Goal: Information Seeking & Learning: Learn about a topic

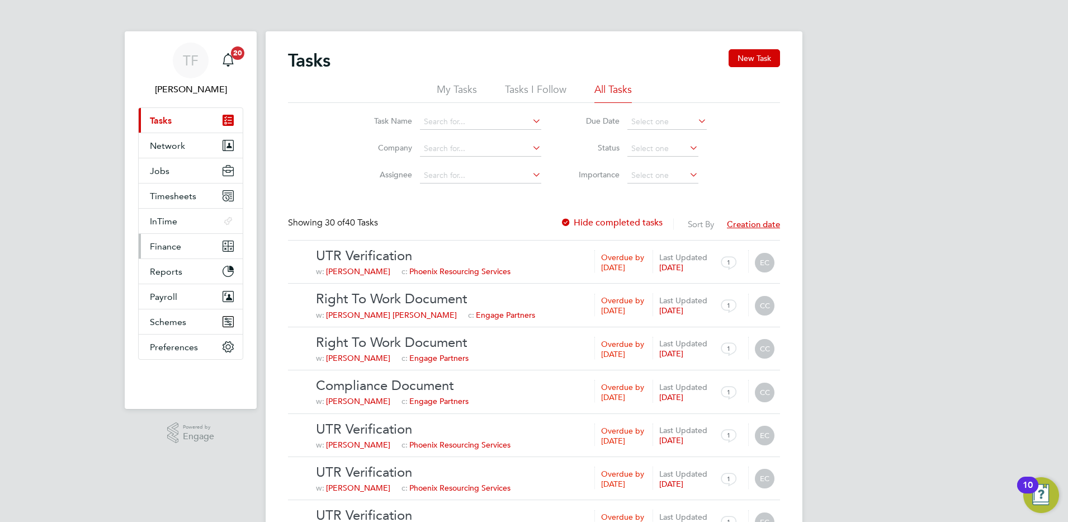
click at [162, 242] on span "Finance" at bounding box center [165, 246] width 31 height 11
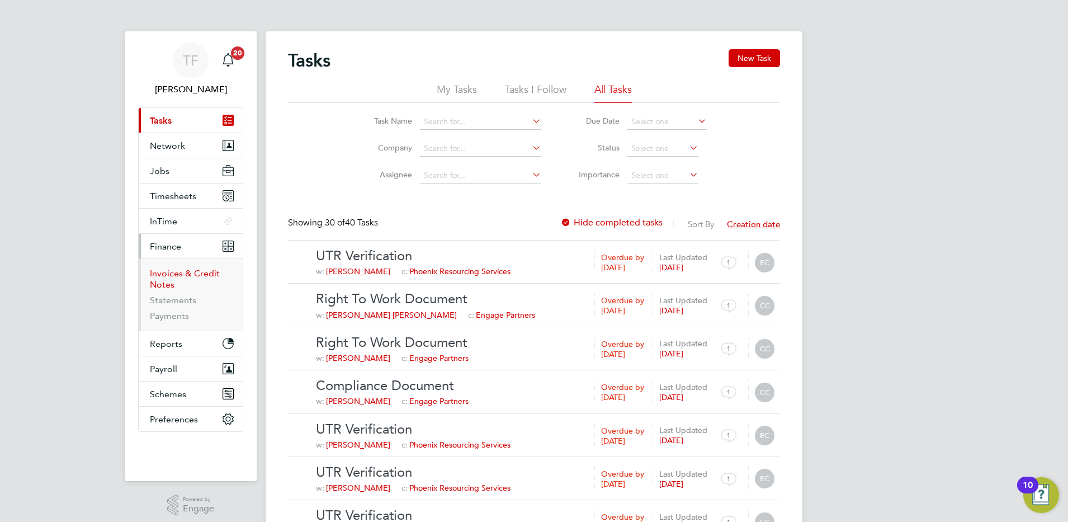
click at [172, 275] on link "Invoices & Credit Notes" at bounding box center [185, 279] width 70 height 22
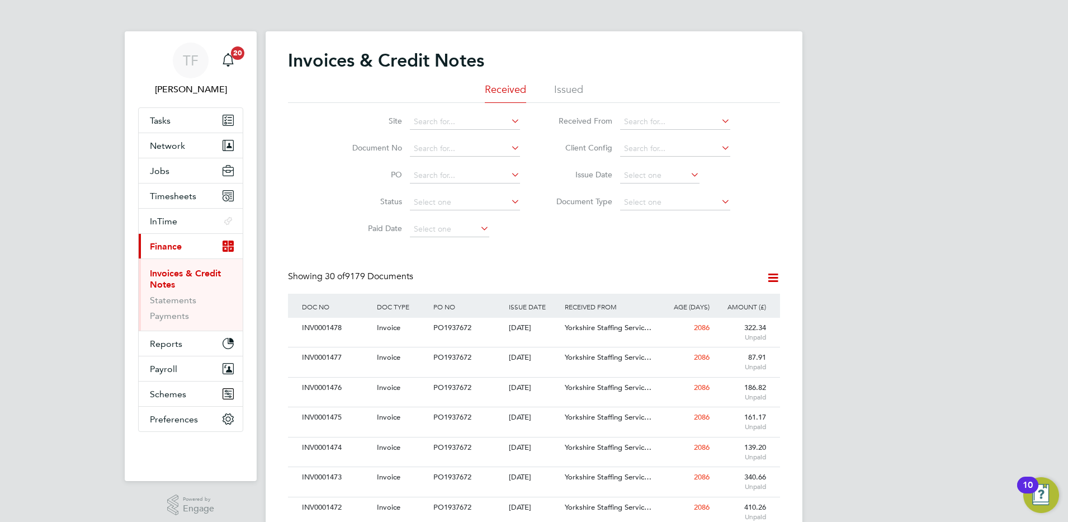
click at [576, 83] on li "Issued" at bounding box center [568, 93] width 29 height 20
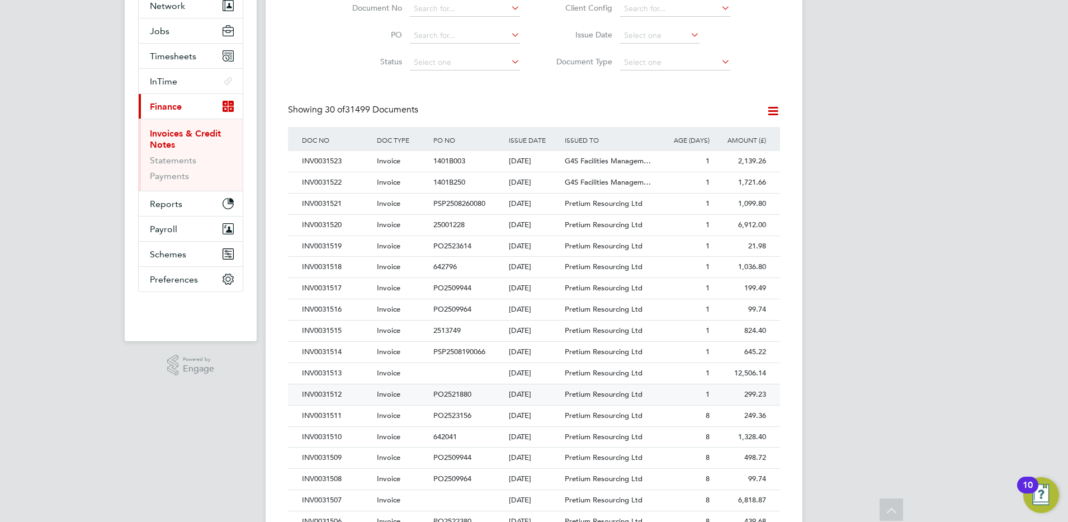
click at [325, 394] on div "INV0031512" at bounding box center [336, 394] width 75 height 21
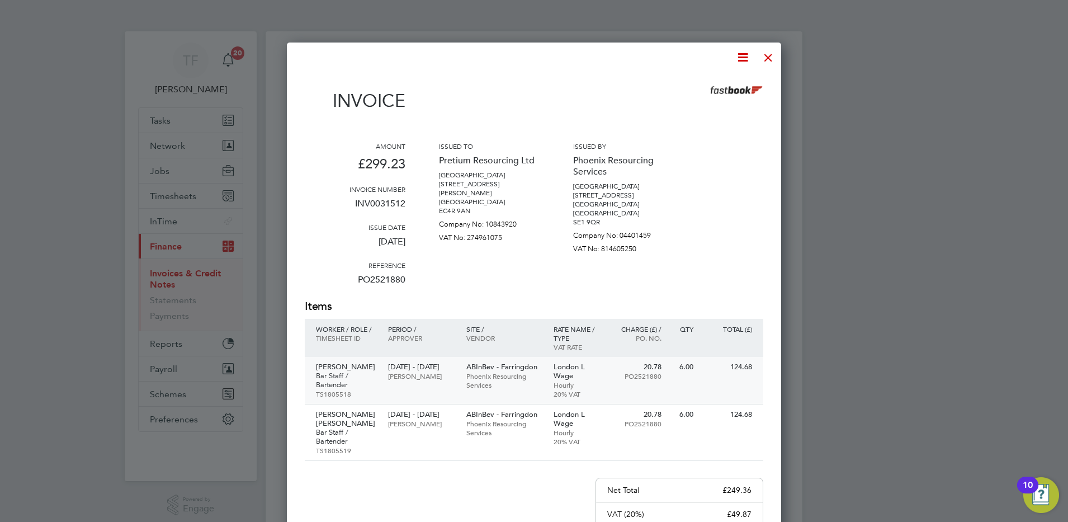
click at [330, 374] on p "Bar Staff / Bartender" at bounding box center [346, 380] width 61 height 18
click at [770, 53] on div at bounding box center [768, 55] width 20 height 20
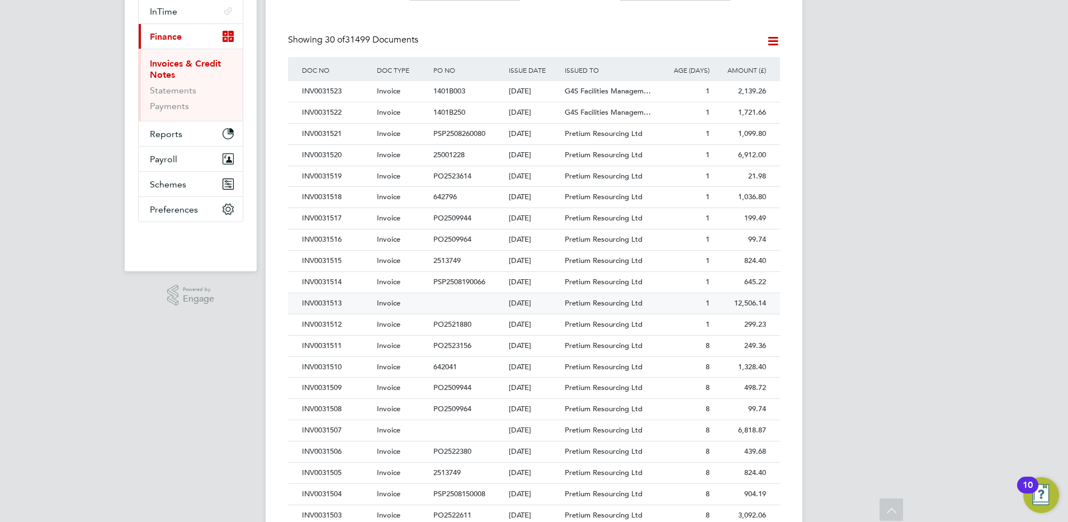
click at [331, 305] on div "INV0031513" at bounding box center [336, 303] width 75 height 21
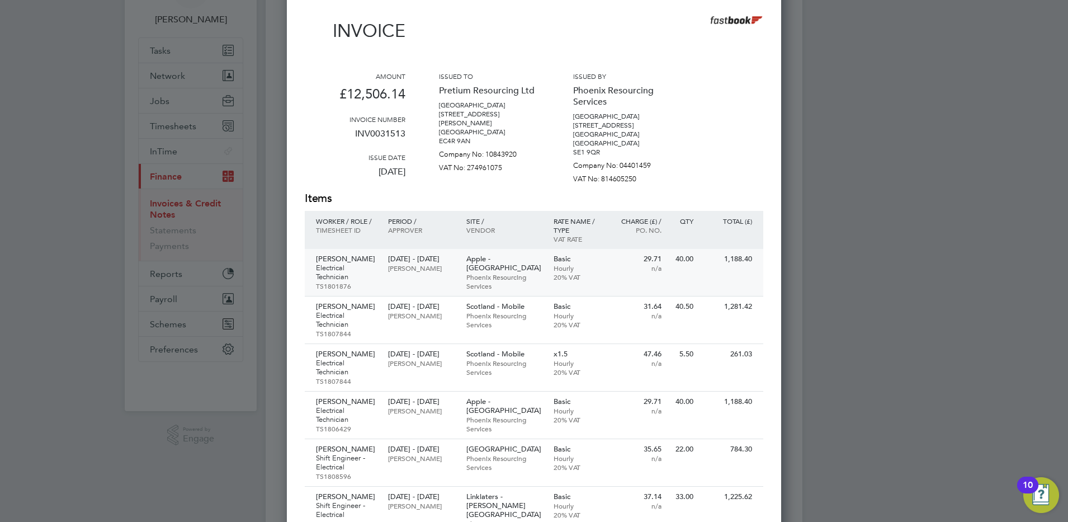
click at [338, 269] on p "Electrical Technician" at bounding box center [346, 272] width 61 height 18
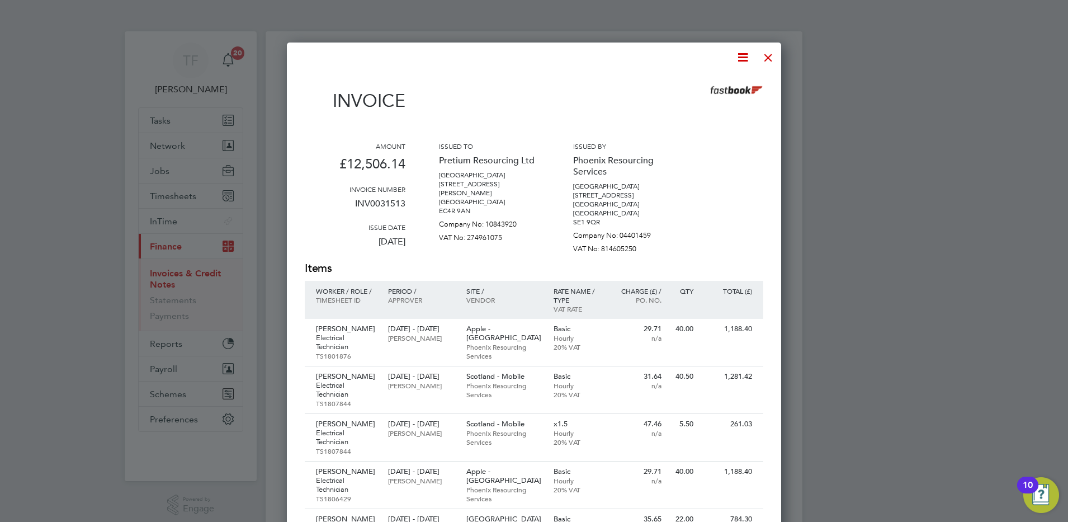
click at [764, 58] on div at bounding box center [768, 55] width 20 height 20
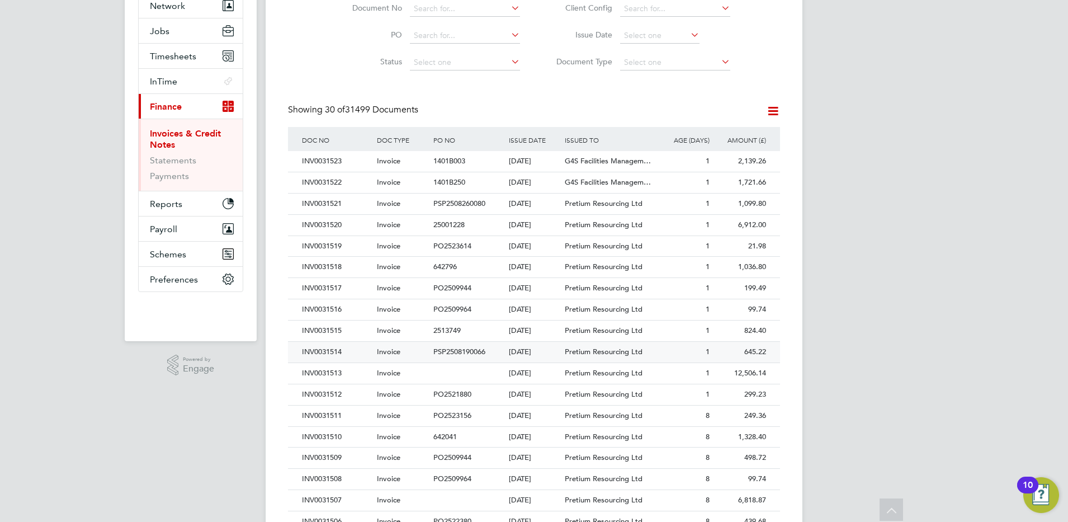
click at [334, 352] on div "INV0031514" at bounding box center [336, 352] width 75 height 21
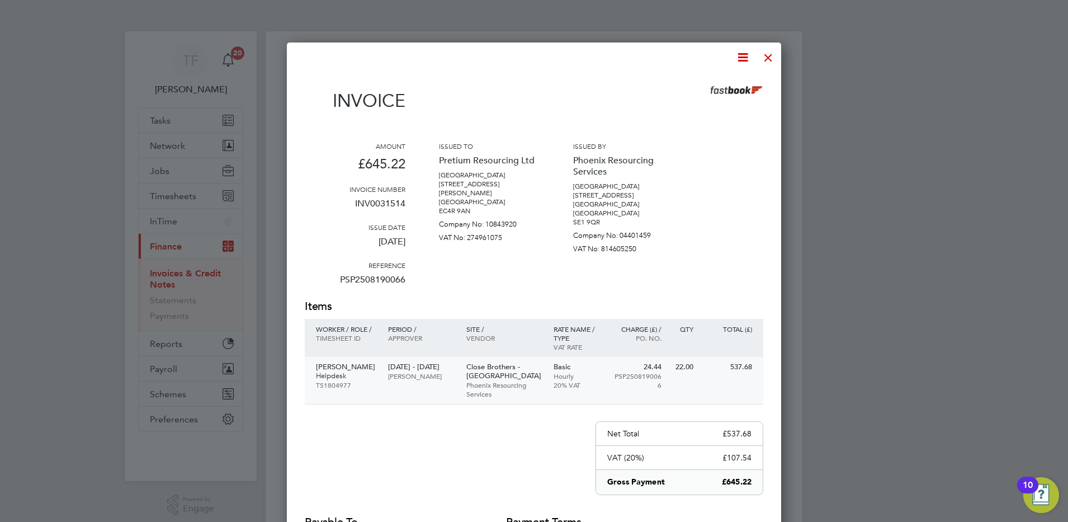
click at [340, 380] on p "TS1804977" at bounding box center [346, 384] width 61 height 9
click at [772, 59] on div at bounding box center [768, 55] width 20 height 20
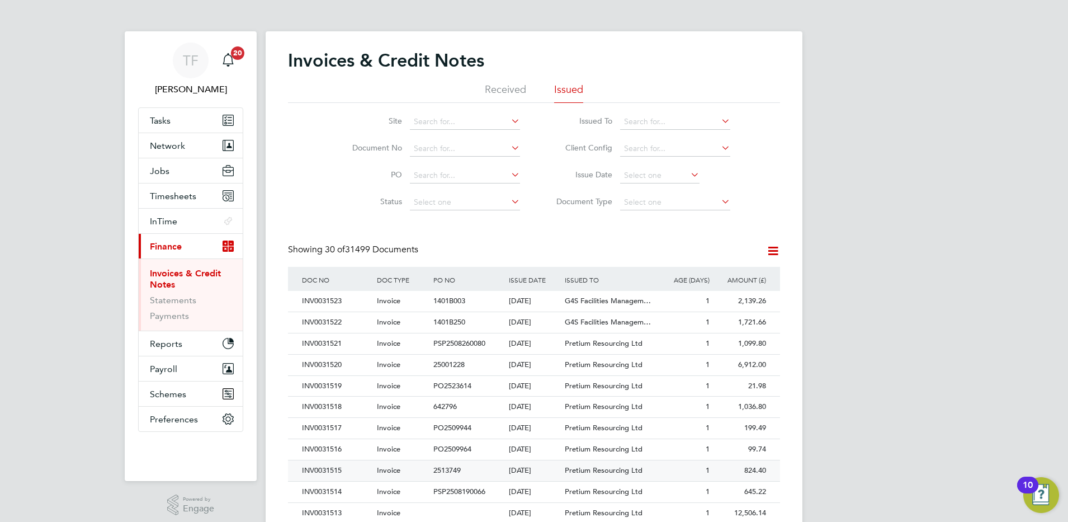
click at [309, 469] on div "INV0031515" at bounding box center [336, 470] width 75 height 21
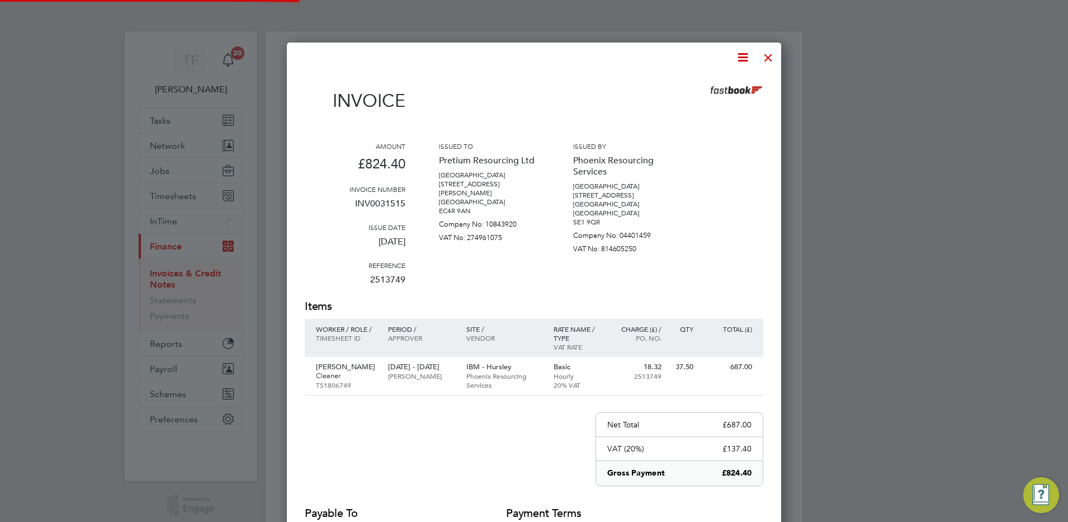
scroll to position [596, 495]
click at [324, 372] on p "Cleaner" at bounding box center [346, 375] width 61 height 9
click at [772, 56] on div at bounding box center [768, 55] width 20 height 20
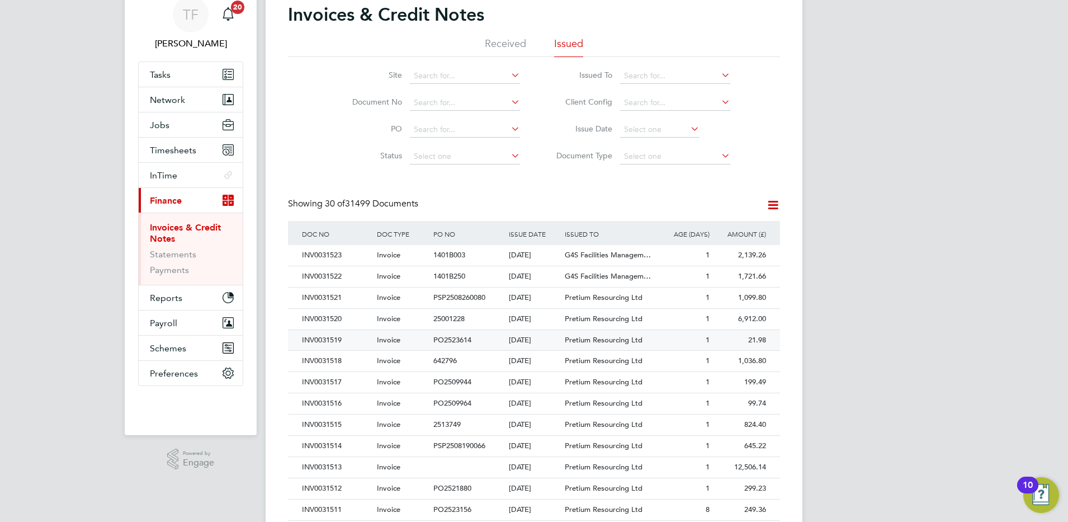
scroll to position [70, 0]
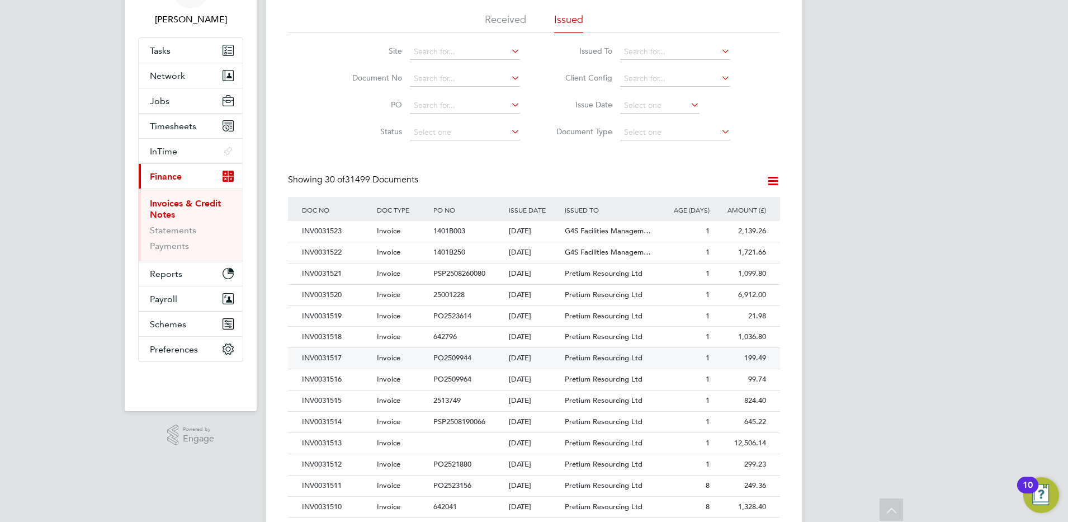
click at [333, 358] on div "INV0031517" at bounding box center [336, 358] width 75 height 21
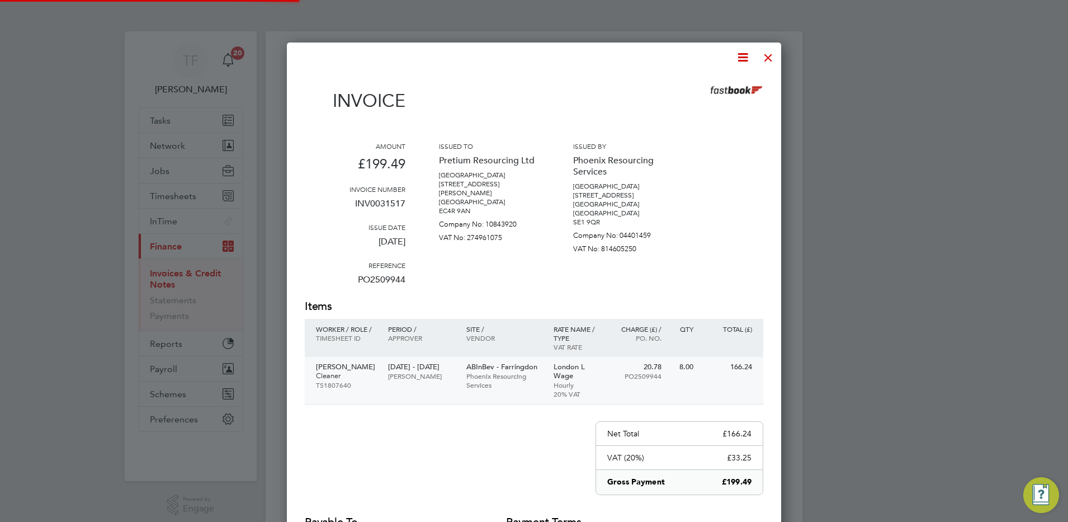
scroll to position [605, 495]
click at [341, 371] on p "Ikechuku Iwuchuku" at bounding box center [346, 366] width 61 height 9
click at [767, 56] on div at bounding box center [768, 55] width 20 height 20
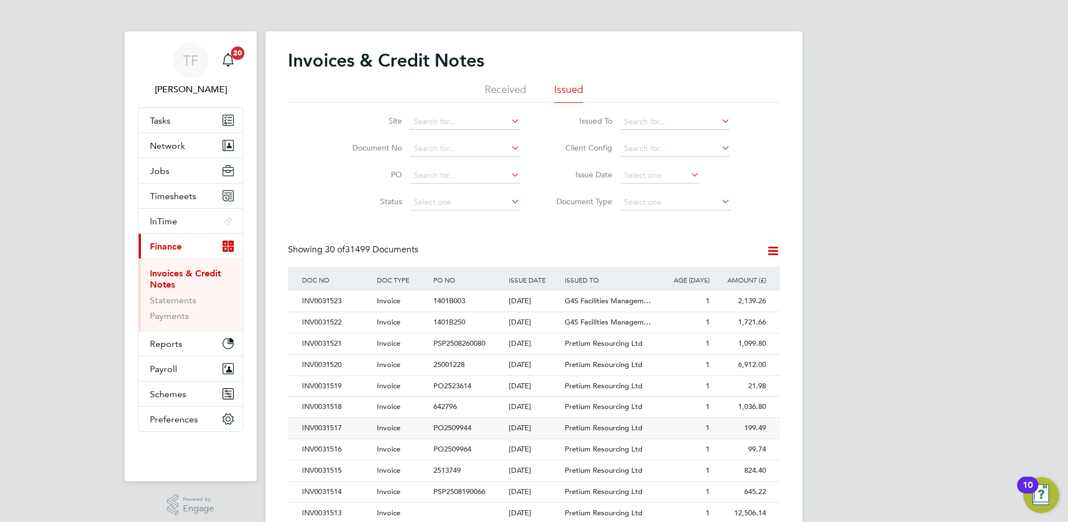
scroll to position [70, 0]
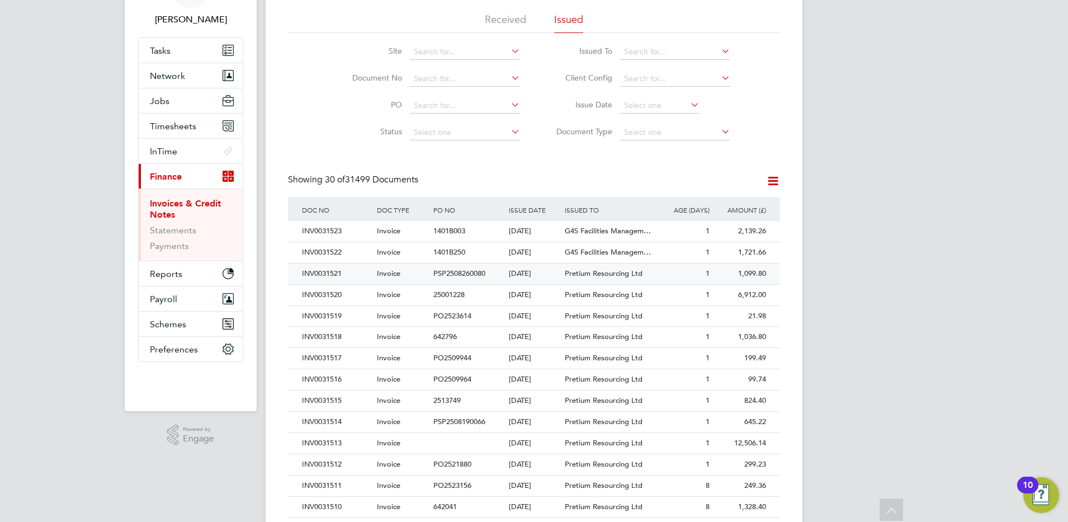
click at [325, 273] on div "INV0031521" at bounding box center [336, 273] width 75 height 21
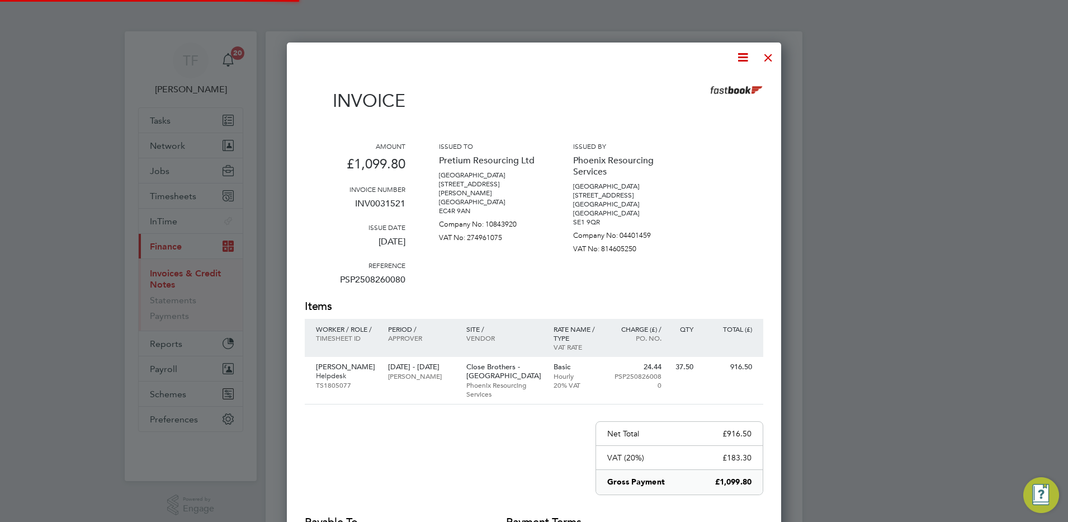
scroll to position [605, 495]
drag, startPoint x: 346, startPoint y: 376, endPoint x: 399, endPoint y: 366, distance: 54.7
click at [346, 376] on div "Nasheera Bowes Helpdesk TS1805077" at bounding box center [344, 376] width 78 height 38
click at [767, 54] on div at bounding box center [768, 55] width 20 height 20
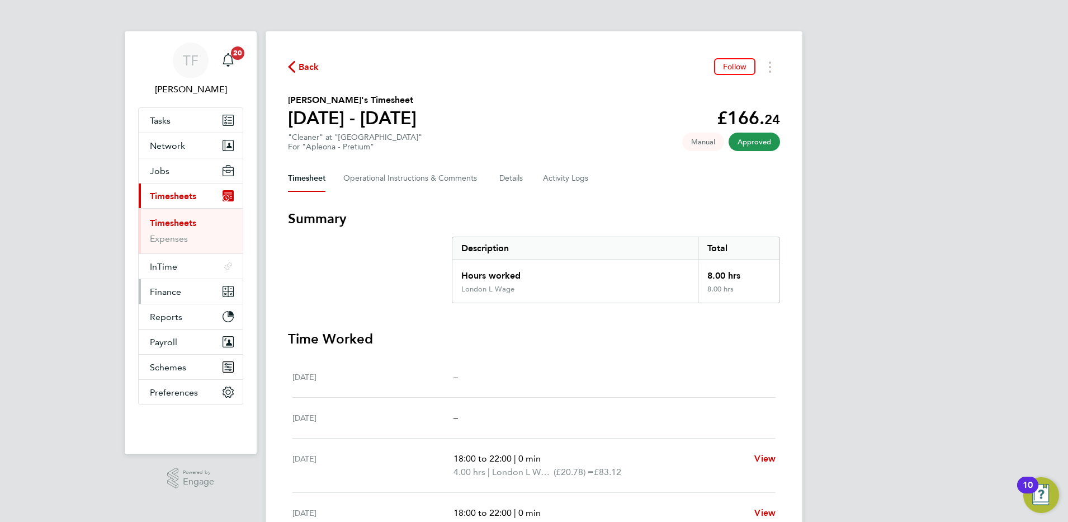
click at [162, 291] on span "Finance" at bounding box center [165, 291] width 31 height 11
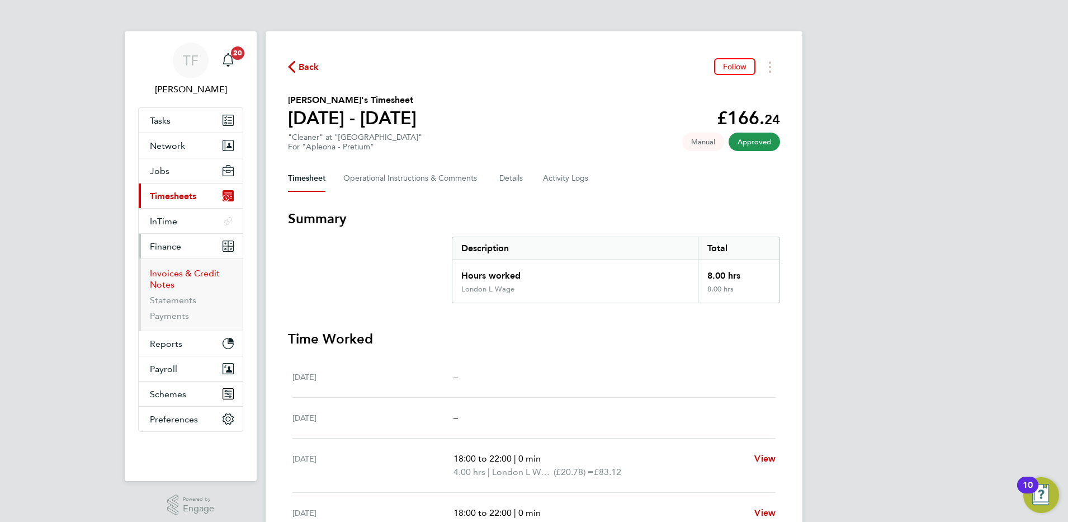
click at [169, 272] on link "Invoices & Credit Notes" at bounding box center [185, 279] width 70 height 22
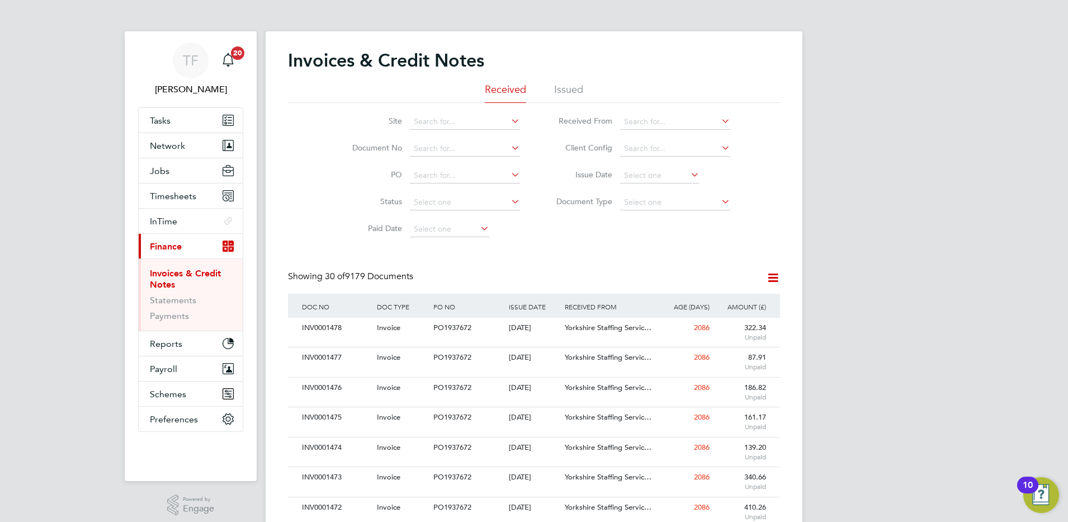
click at [573, 87] on li "Issued" at bounding box center [568, 93] width 29 height 20
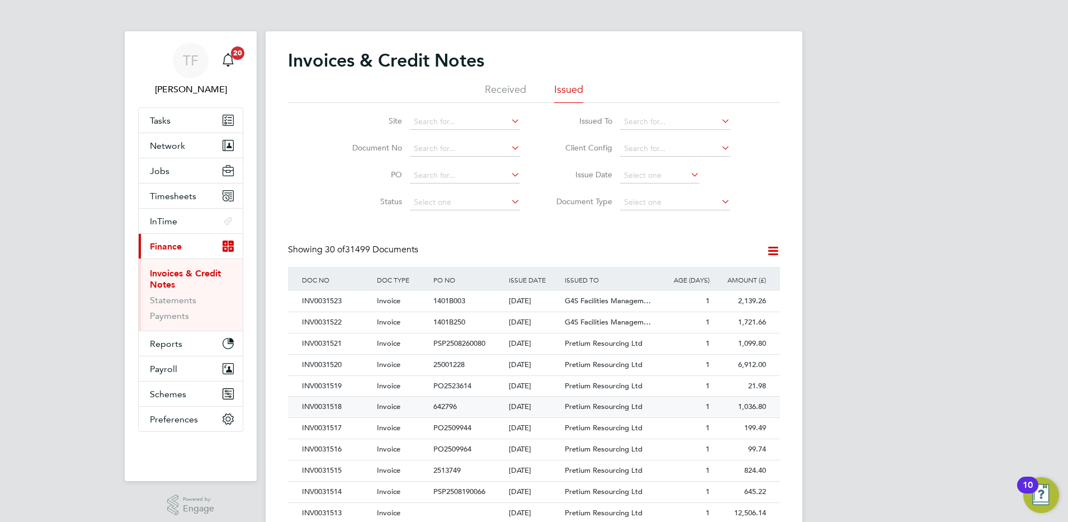
click at [328, 408] on div "INV0031518" at bounding box center [336, 406] width 75 height 21
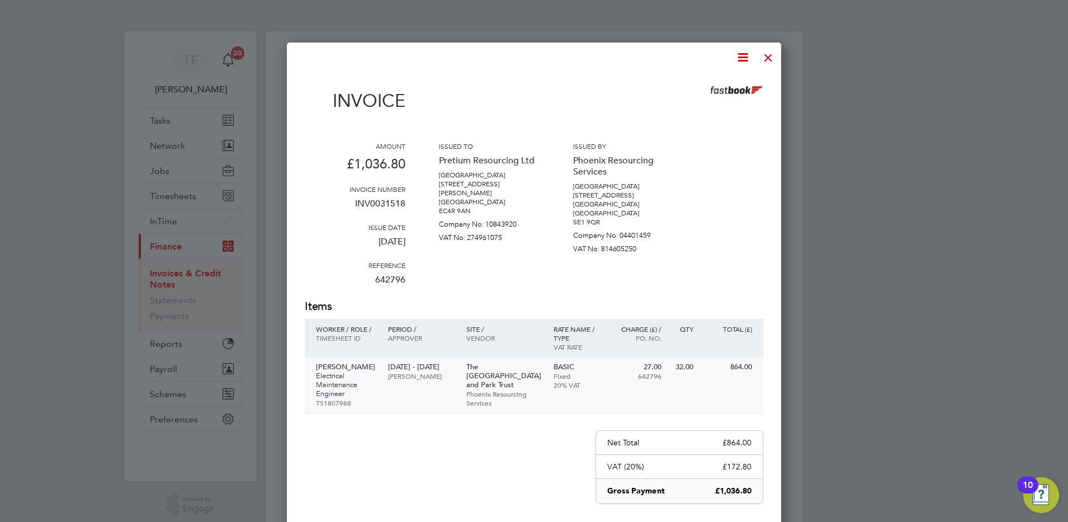
click at [341, 374] on p "Electrical Maintenance Engineer" at bounding box center [346, 384] width 61 height 27
click at [768, 58] on div at bounding box center [768, 55] width 20 height 20
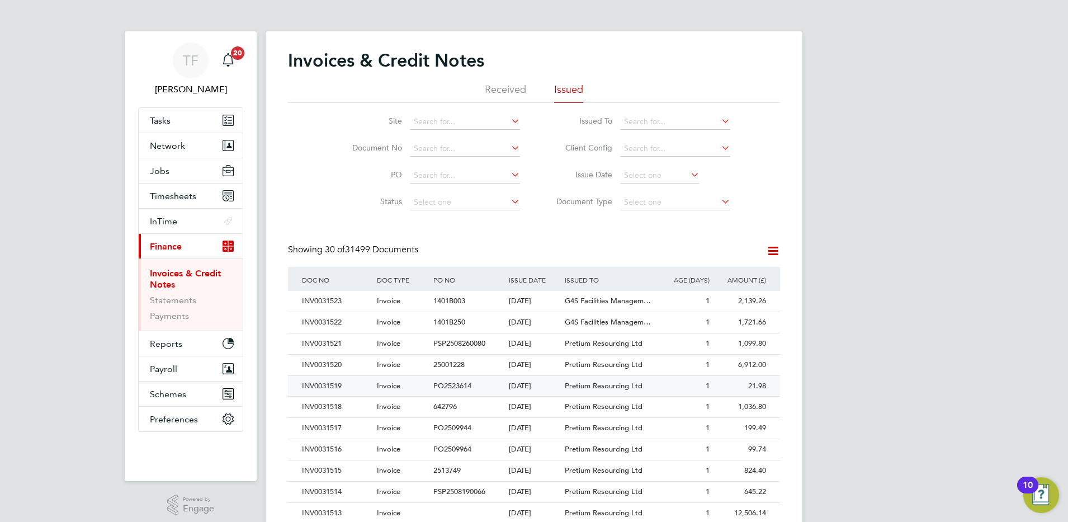
click at [335, 387] on div "INV0031519" at bounding box center [336, 386] width 75 height 21
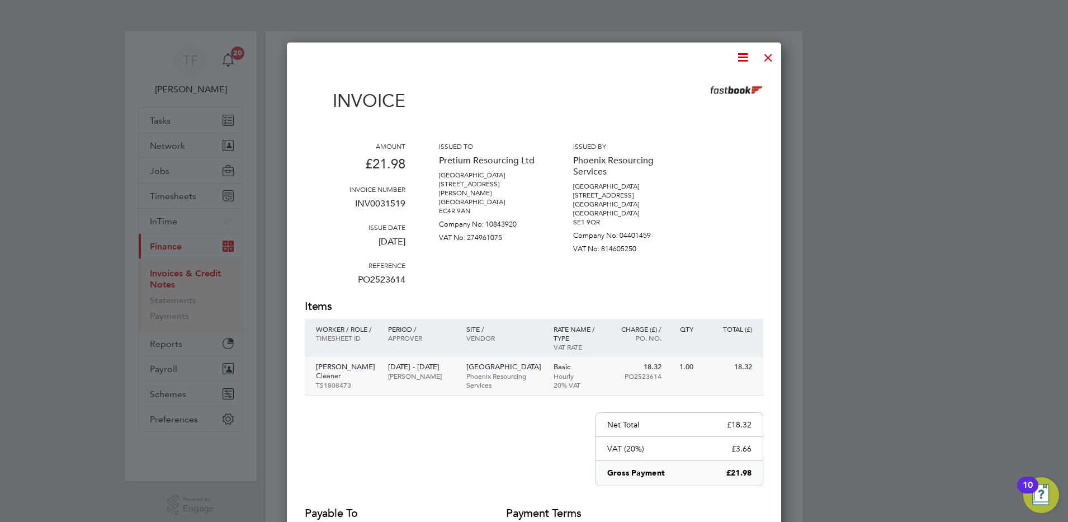
click at [339, 372] on p "Cleaner" at bounding box center [346, 375] width 61 height 9
click at [767, 59] on div at bounding box center [768, 55] width 20 height 20
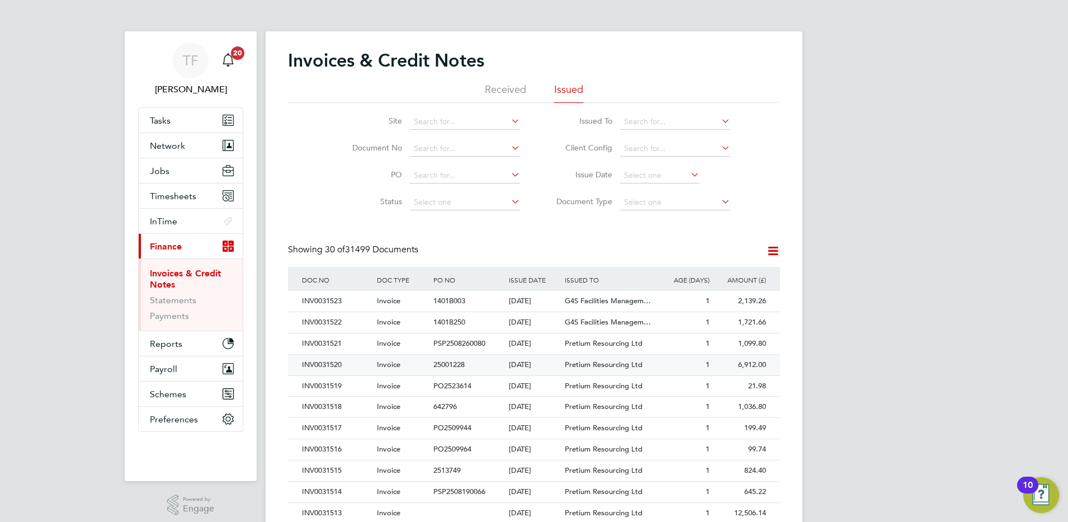
click at [320, 362] on div "INV0031520" at bounding box center [336, 364] width 75 height 21
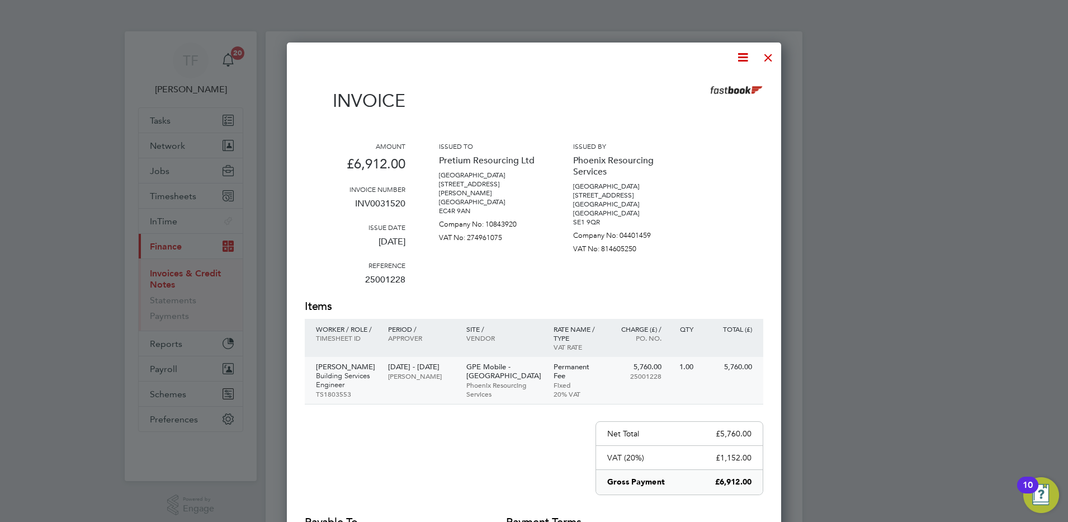
click at [354, 371] on p "Building Services Engineer" at bounding box center [346, 380] width 61 height 18
